Goal: Task Accomplishment & Management: Use online tool/utility

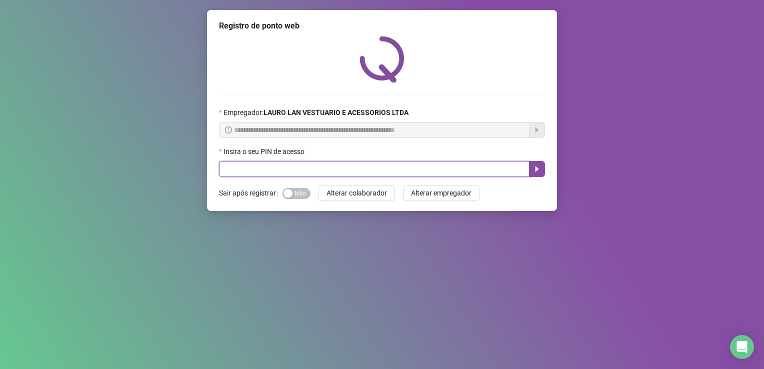
click at [249, 173] on input "text" at bounding box center [374, 169] width 310 height 16
type input "*****"
click at [533, 170] on icon "caret-right" at bounding box center [537, 169] width 8 height 8
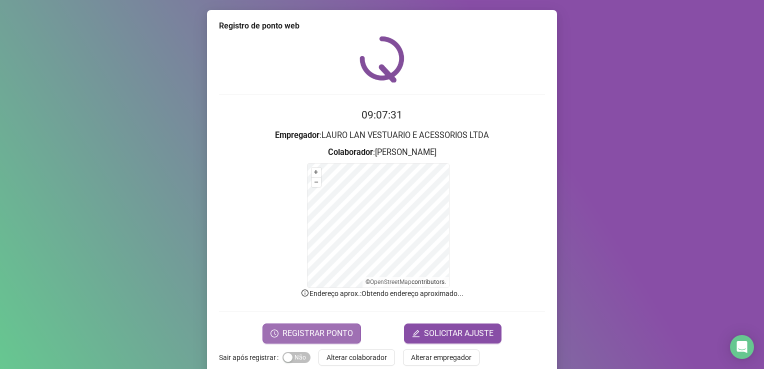
click at [342, 338] on span "REGISTRAR PONTO" at bounding box center [317, 333] width 70 height 12
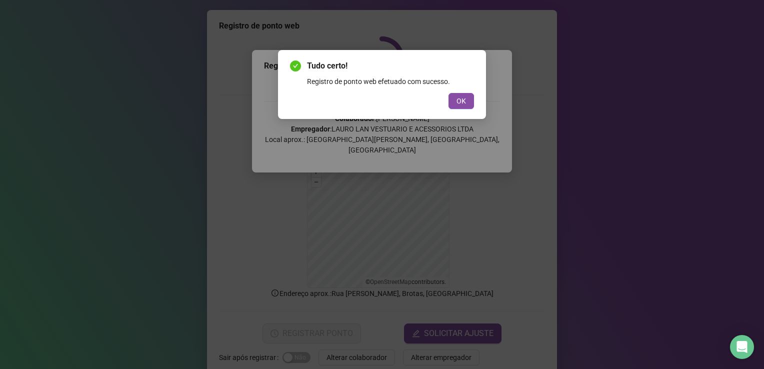
drag, startPoint x: 470, startPoint y: 96, endPoint x: 506, endPoint y: 59, distance: 51.6
click at [487, 79] on div "Tudo certo! Registro de ponto web efetuado com sucesso. OK" at bounding box center [382, 184] width 764 height 369
click at [470, 98] on button "OK" at bounding box center [460, 101] width 25 height 16
